Goal: Navigation & Orientation: Find specific page/section

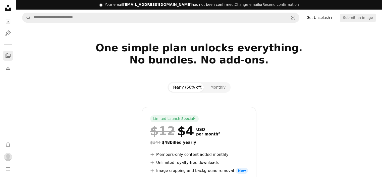
click at [7, 54] on icon "Collections" at bounding box center [8, 55] width 5 height 4
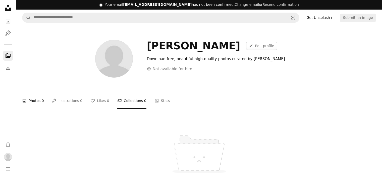
click at [35, 98] on link "A photo Photos 0" at bounding box center [33, 100] width 22 height 16
click at [97, 122] on div at bounding box center [199, 115] width 366 height 14
click at [6, 19] on icon "A photo" at bounding box center [8, 21] width 6 height 6
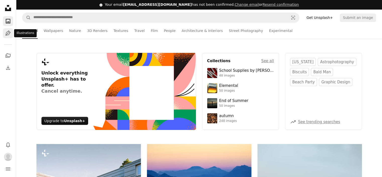
click at [8, 33] on icon "Pen Tool" at bounding box center [8, 33] width 6 height 6
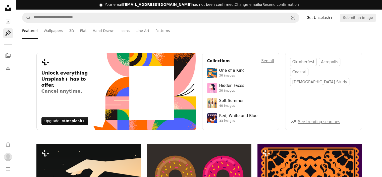
click at [6, 9] on icon at bounding box center [8, 8] width 6 height 6
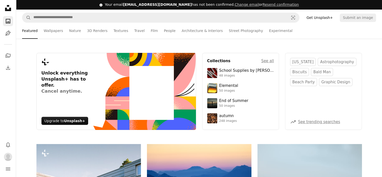
click at [6, 24] on link "A photo" at bounding box center [8, 21] width 10 height 10
click at [8, 34] on icon "Illustrations" at bounding box center [7, 32] width 5 height 5
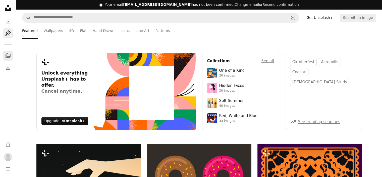
click at [8, 55] on icon "A stack of folders" at bounding box center [8, 55] width 6 height 6
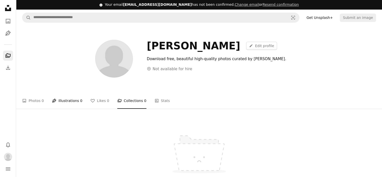
click at [65, 98] on link "Pen Tool Illustrations 0" at bounding box center [67, 100] width 30 height 16
click at [37, 104] on link "A photo Photos 0" at bounding box center [33, 100] width 22 height 16
